Goal: Information Seeking & Learning: Understand process/instructions

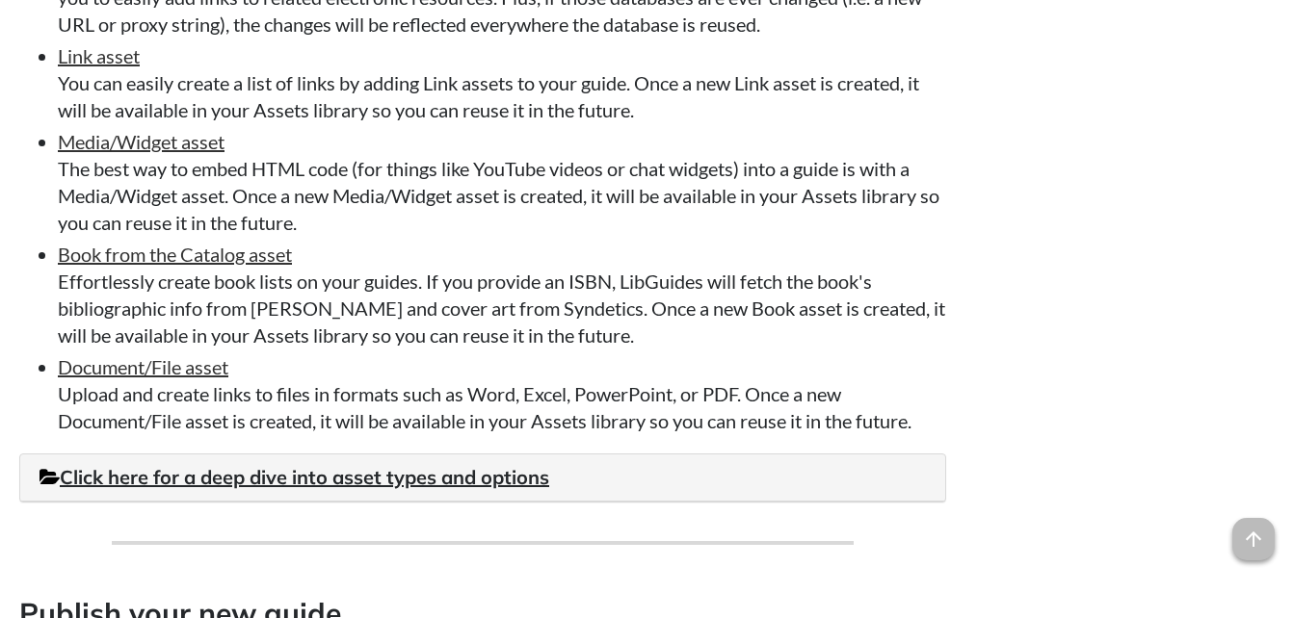
scroll to position [4122, 0]
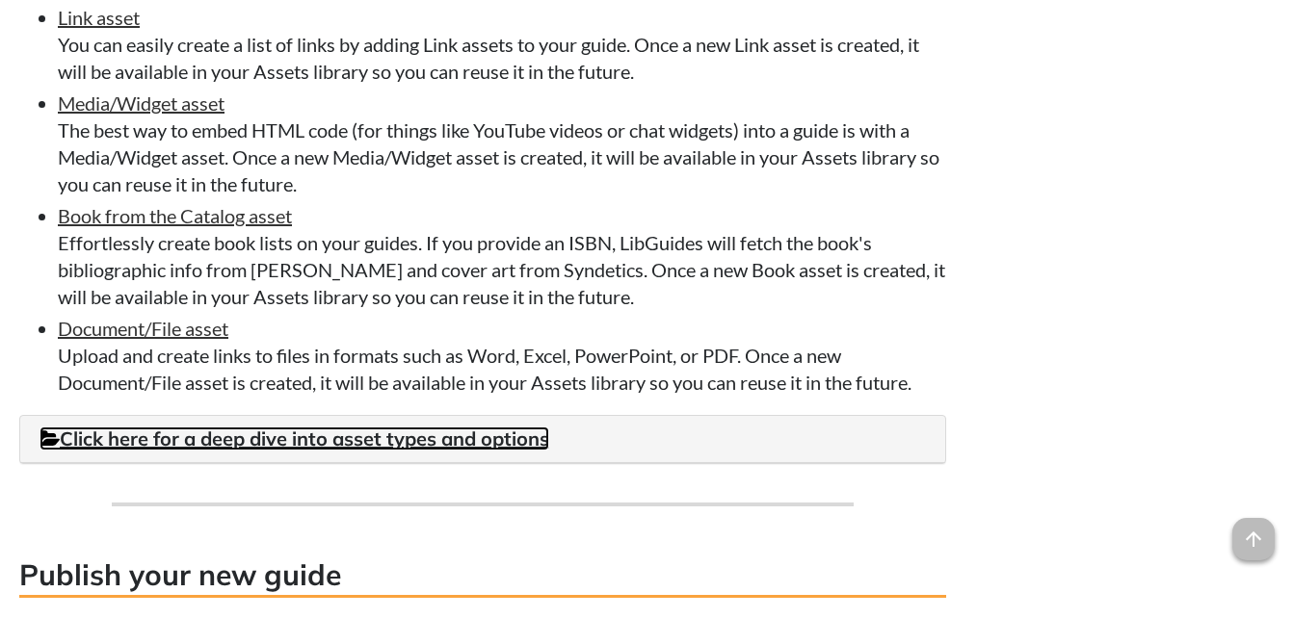
click at [389, 451] on link "Click here for a deep dive into asset types and options" at bounding box center [294, 439] width 510 height 24
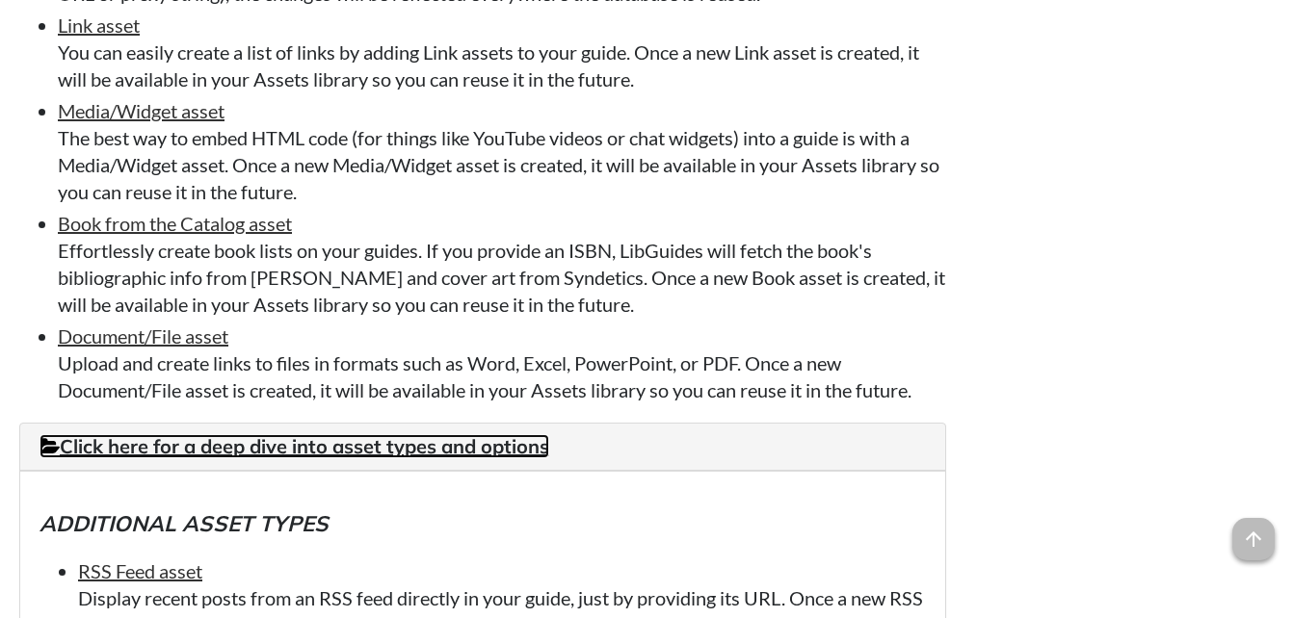
scroll to position [4045, 0]
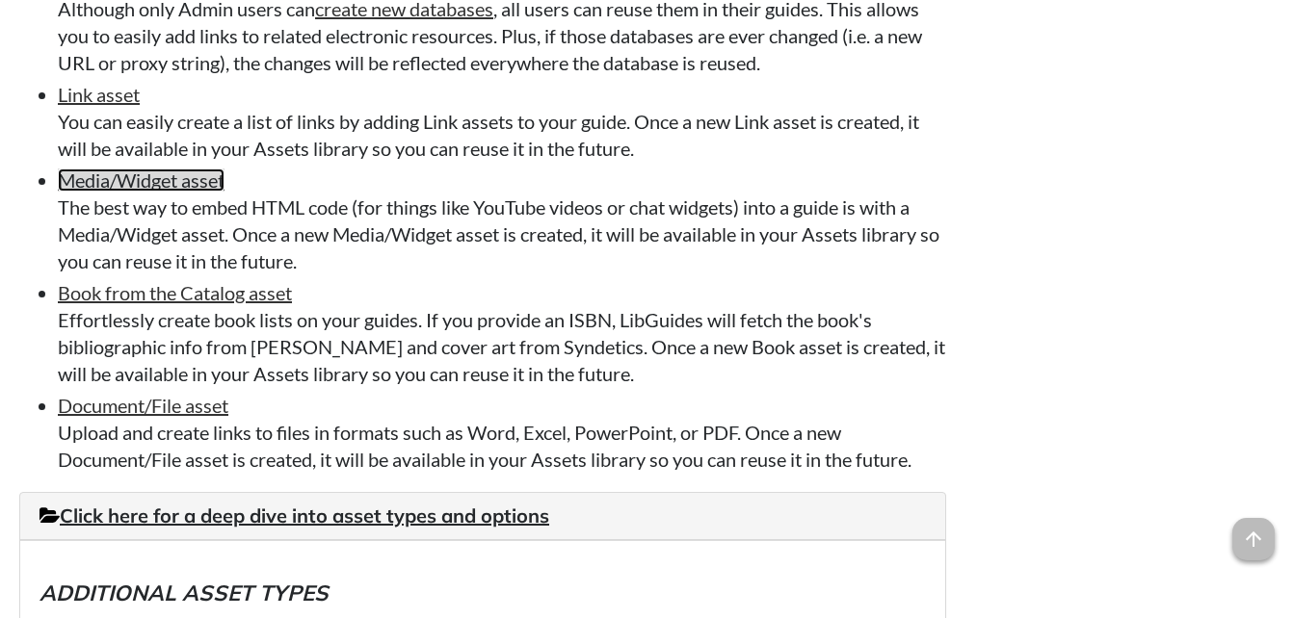
click at [187, 192] on link "Media/Widget asset" at bounding box center [141, 180] width 167 height 23
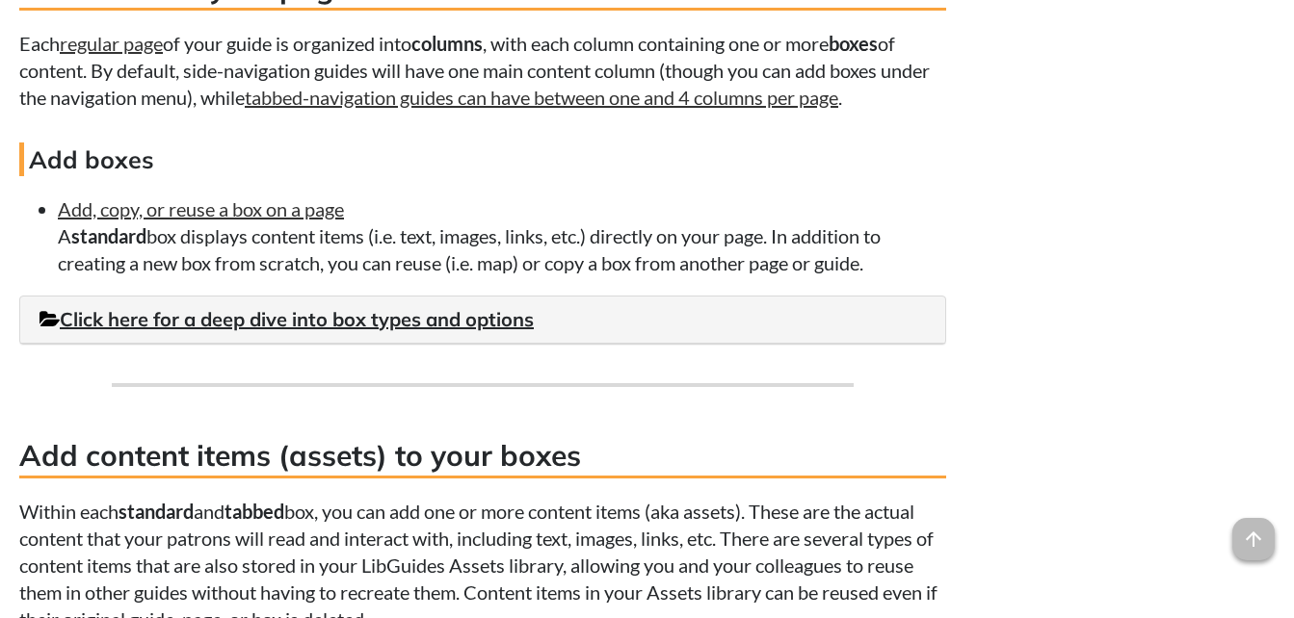
scroll to position [3273, 0]
